Goal: Task Accomplishment & Management: Use online tool/utility

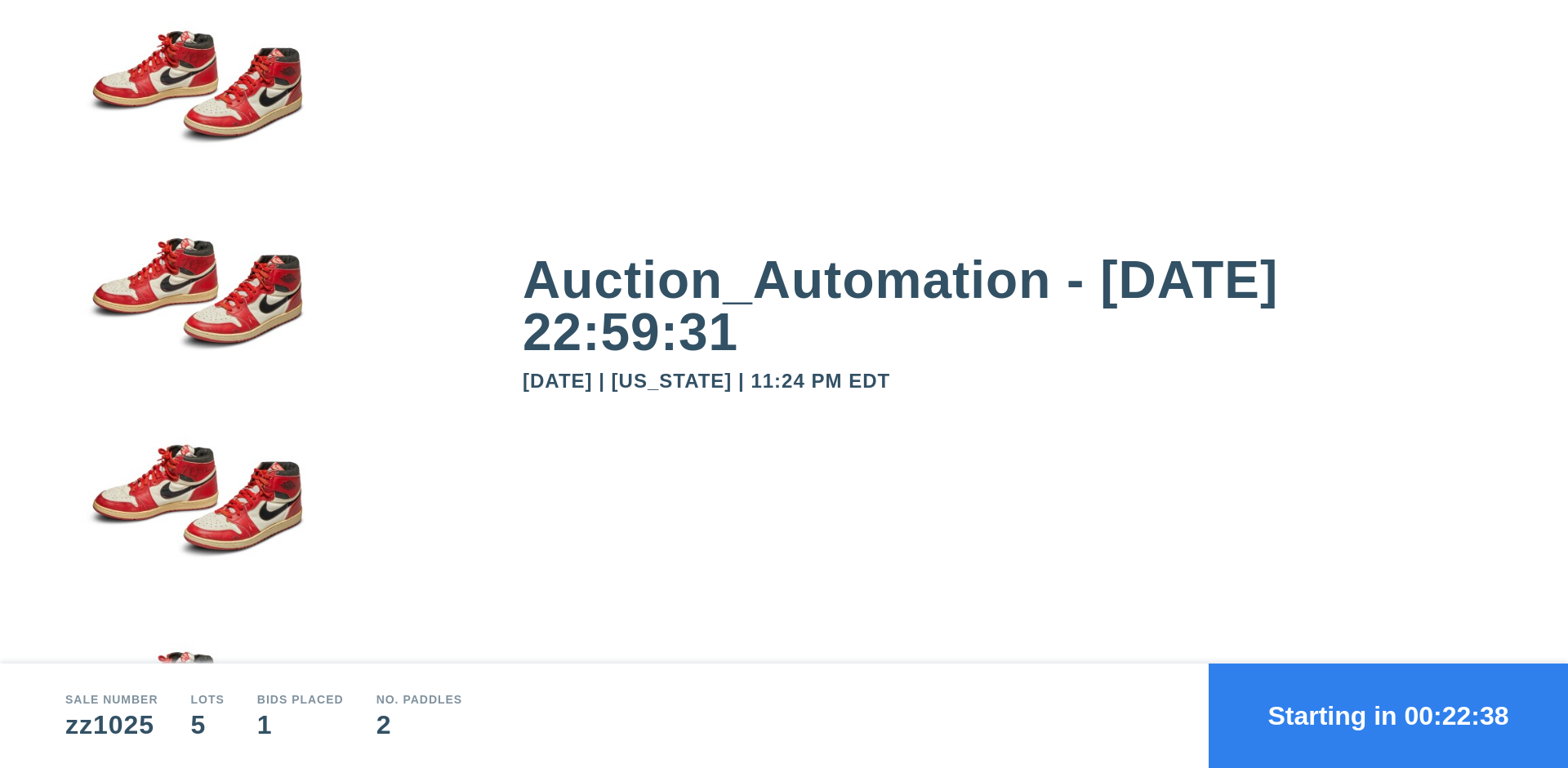
click at [1388, 716] on button "Starting in 00:22:38" at bounding box center [1388, 715] width 360 height 105
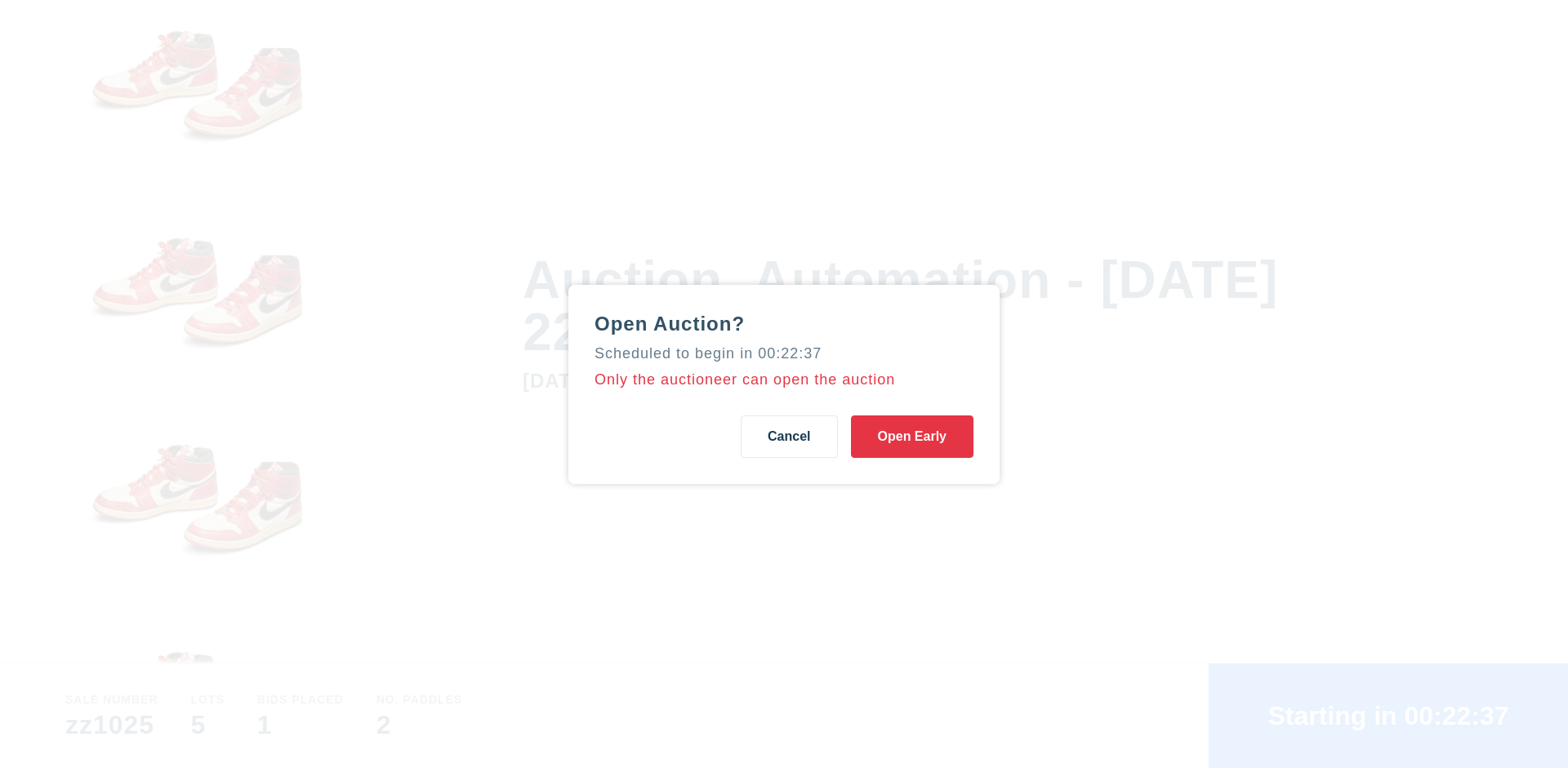
click at [912, 436] on button "Open Early" at bounding box center [912, 436] width 122 height 43
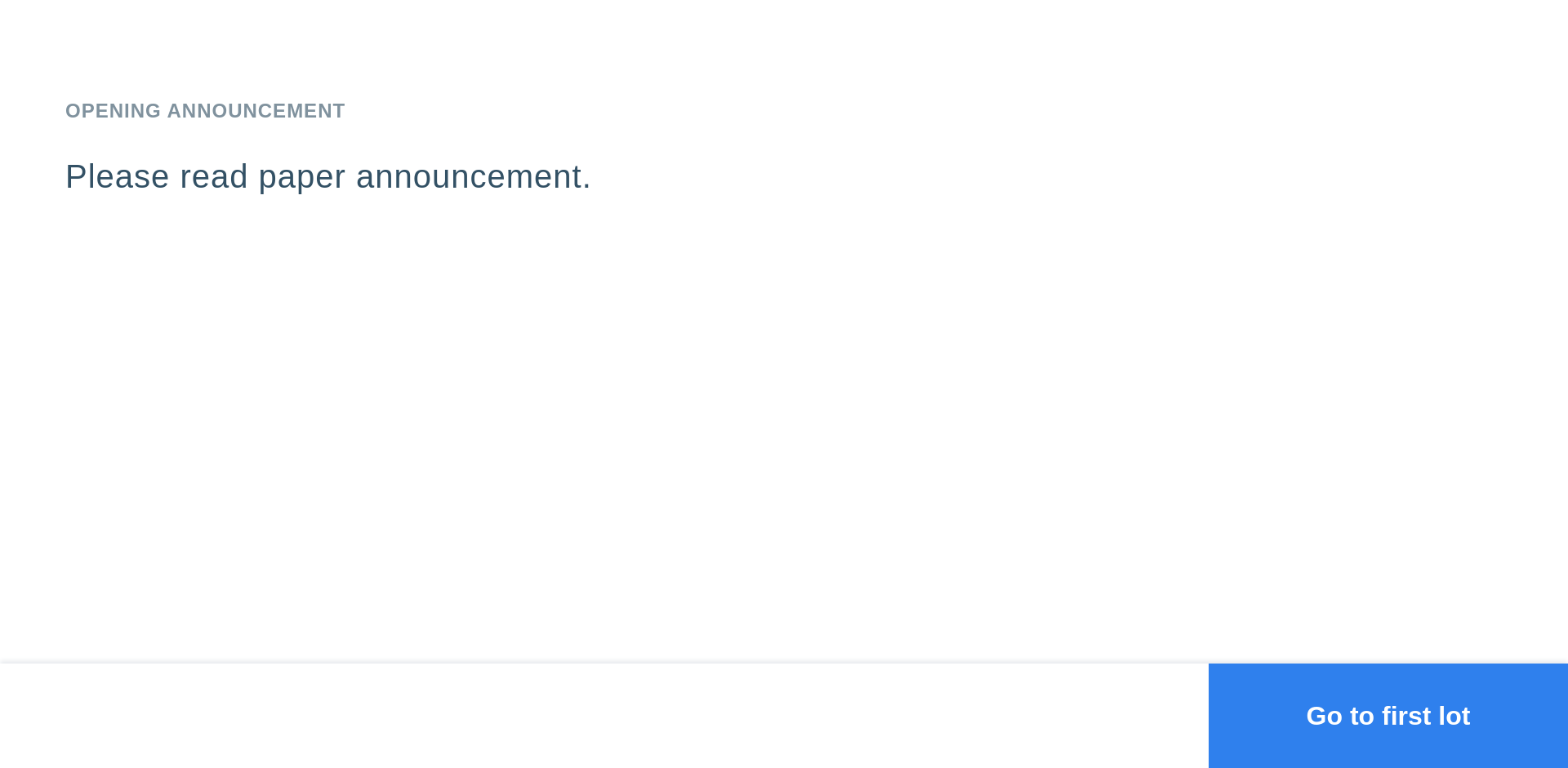
click at [1388, 716] on button "Go to first lot" at bounding box center [1388, 715] width 360 height 105
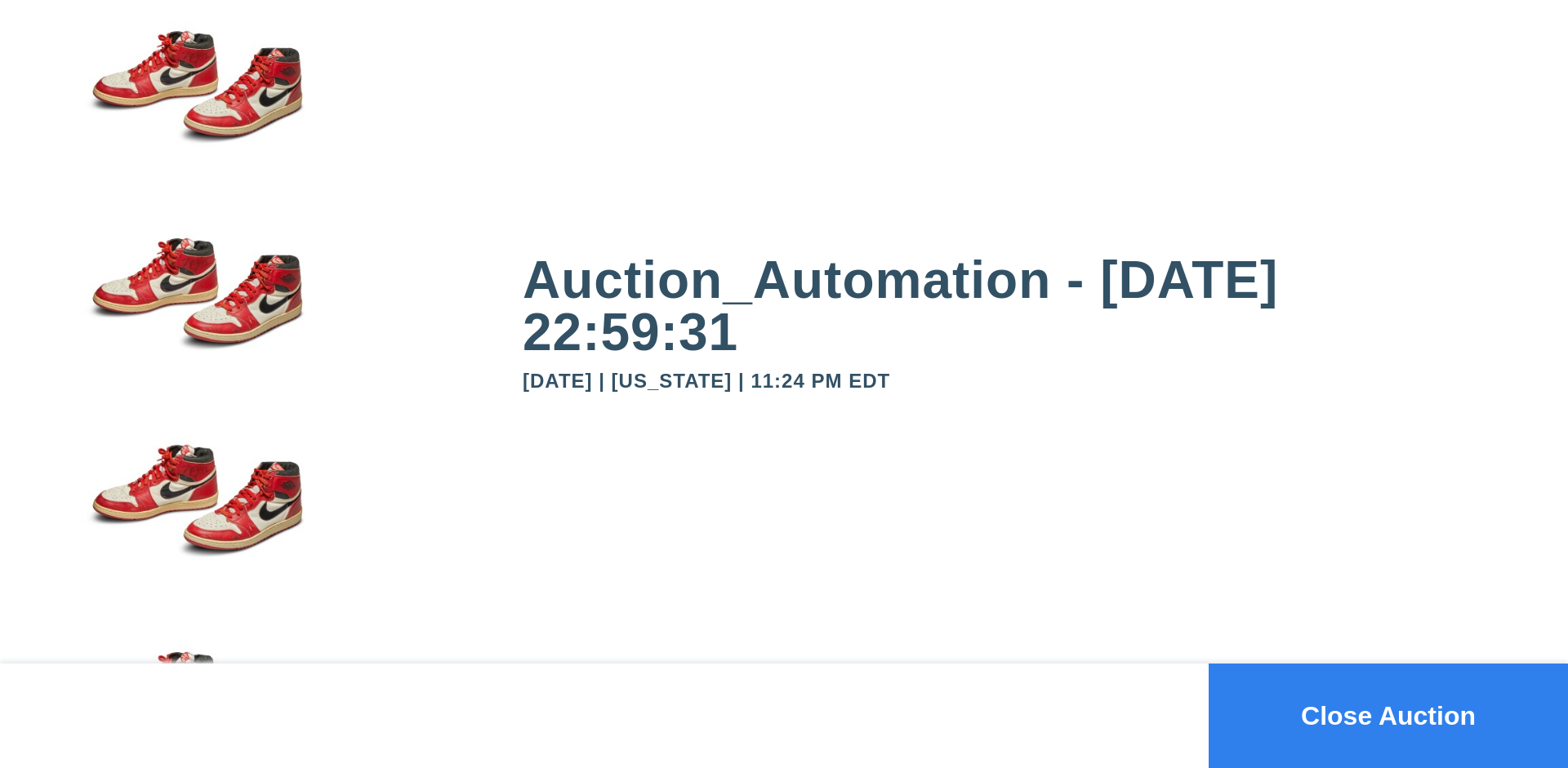
click at [1388, 716] on button "Close Auction" at bounding box center [1388, 715] width 360 height 105
